Goal: Task Accomplishment & Management: Manage account settings

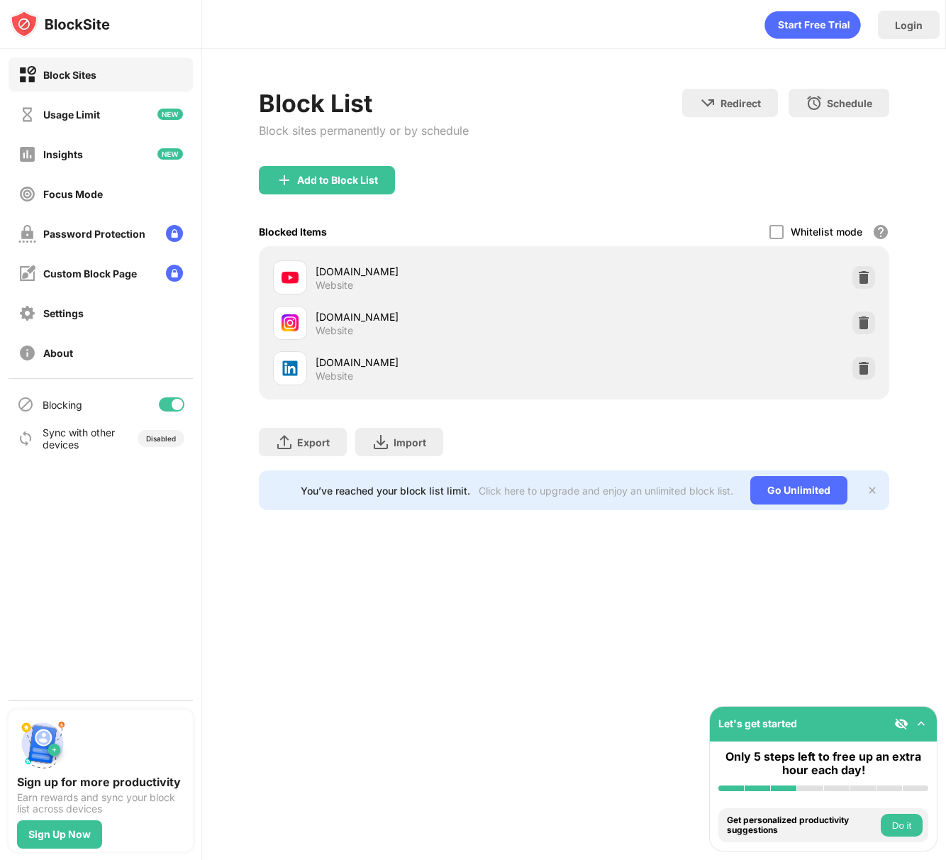
click at [161, 403] on div at bounding box center [172, 404] width 26 height 14
click at [238, 346] on div "Block List Block sites permanently or by schedule Redirect Choose a site to be …" at bounding box center [574, 299] width 744 height 501
click at [170, 404] on div at bounding box center [165, 404] width 11 height 11
